Goal: Task Accomplishment & Management: Manage account settings

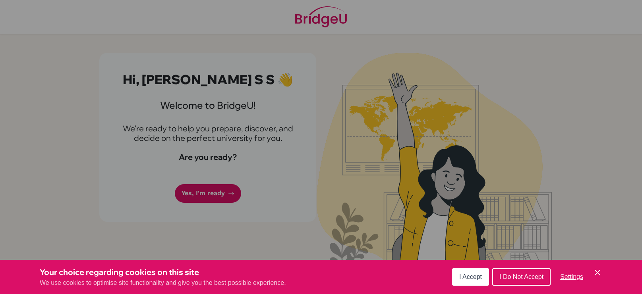
click at [602, 274] on icon "Cookie Control Close Icon" at bounding box center [598, 273] width 10 height 10
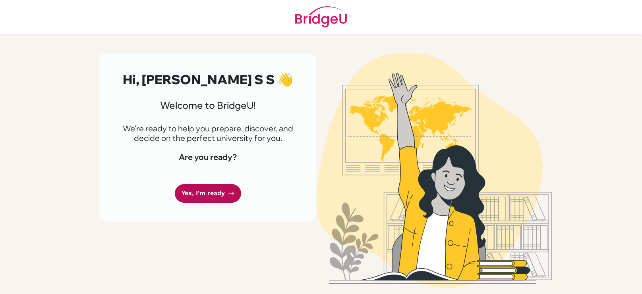
click at [221, 196] on link "Yes, I'm ready" at bounding box center [208, 193] width 66 height 19
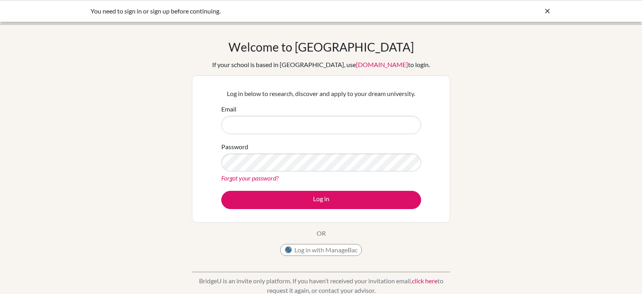
scroll to position [1, 0]
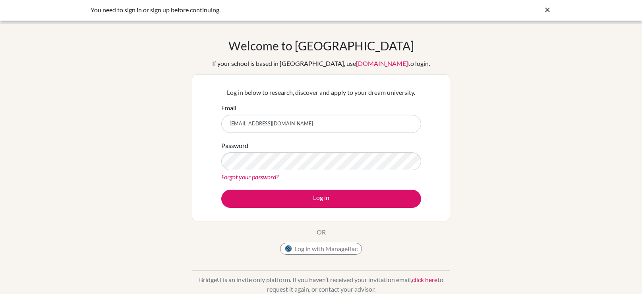
type input "saqrabueida@summitschool.ae"
click at [329, 124] on input "[EMAIL_ADDRESS][DOMAIN_NAME]" at bounding box center [321, 124] width 200 height 18
click at [221, 190] on button "Log in" at bounding box center [321, 199] width 200 height 18
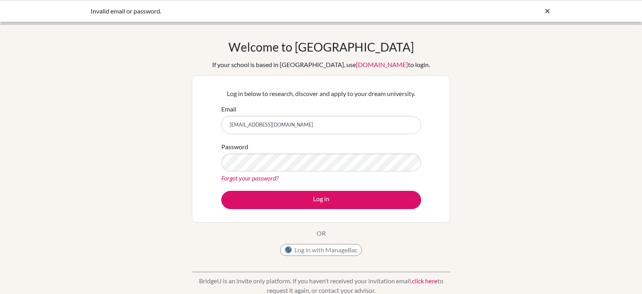
click at [256, 178] on link "Forgot your password?" at bounding box center [249, 178] width 57 height 8
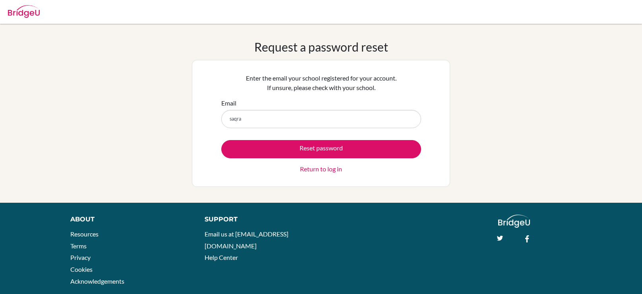
type input "[EMAIL_ADDRESS][DOMAIN_NAME]"
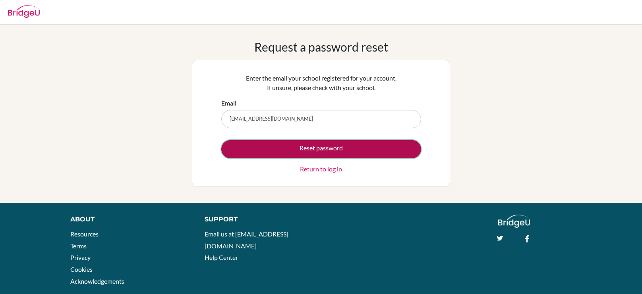
click at [367, 145] on button "Reset password" at bounding box center [321, 149] width 200 height 18
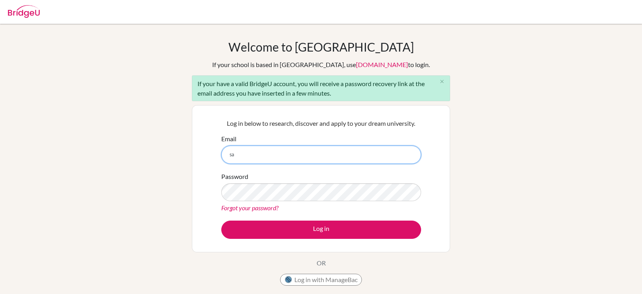
type input "[EMAIL_ADDRESS][DOMAIN_NAME]"
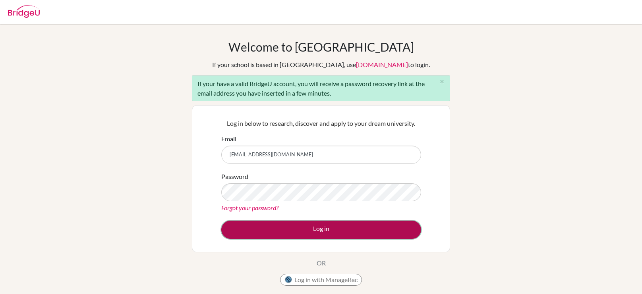
click at [374, 225] on button "Log in" at bounding box center [321, 230] width 200 height 18
